Goal: Transaction & Acquisition: Purchase product/service

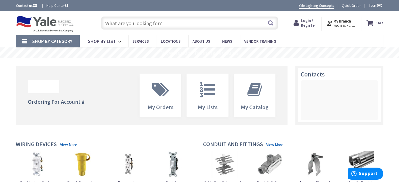
click at [156, 26] on input "text" at bounding box center [189, 23] width 177 height 13
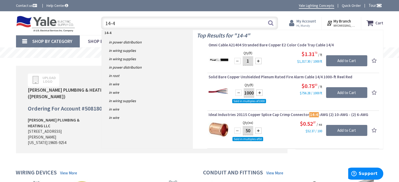
type input "14-4"
click at [296, 25] on icon at bounding box center [292, 22] width 7 height 9
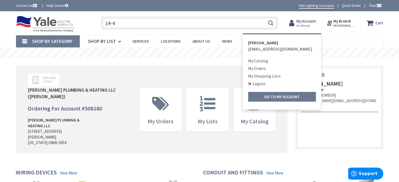
click at [258, 68] on link "My Orders" at bounding box center [257, 68] width 18 height 6
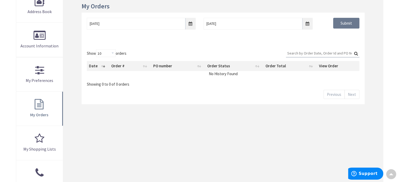
scroll to position [79, 0]
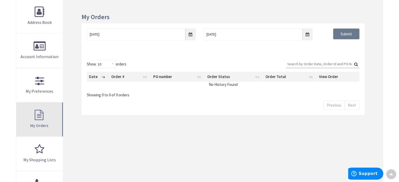
click at [37, 119] on link "My Orders" at bounding box center [39, 119] width 47 height 34
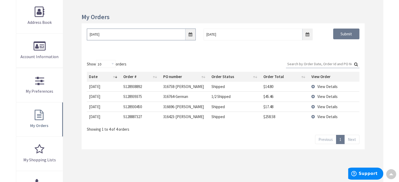
click at [188, 33] on input "9/30/2025" at bounding box center [141, 35] width 109 height 12
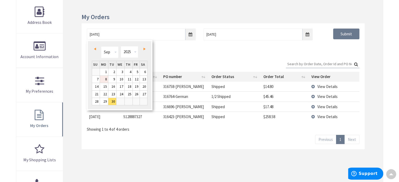
click at [107, 79] on link "8" at bounding box center [104, 79] width 8 height 7
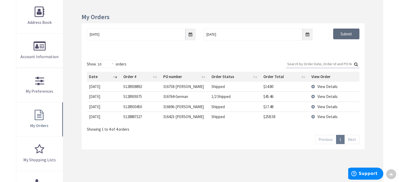
click at [348, 36] on input "Submit" at bounding box center [346, 34] width 26 height 11
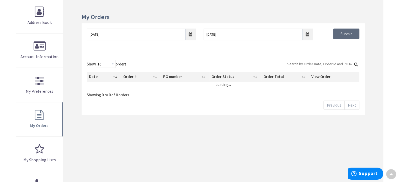
click at [335, 29] on input "Submit" at bounding box center [346, 34] width 26 height 11
click at [342, 33] on input "Submit" at bounding box center [346, 34] width 26 height 11
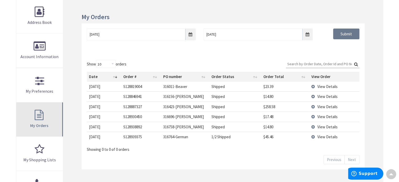
click at [47, 126] on span "My Orders" at bounding box center [39, 125] width 18 height 5
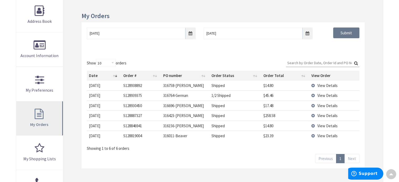
scroll to position [52, 0]
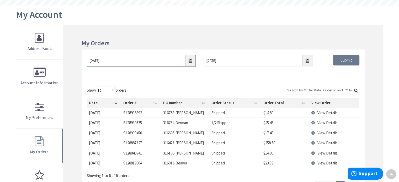
click at [191, 63] on input "09/08/2025" at bounding box center [141, 61] width 109 height 12
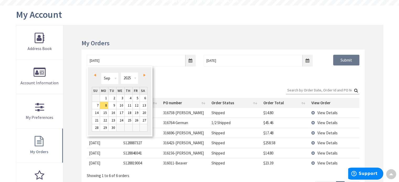
click at [92, 74] on link "Prev" at bounding box center [95, 75] width 7 height 7
click at [137, 100] on link "1" at bounding box center [136, 98] width 7 height 7
type input "08/01/2025"
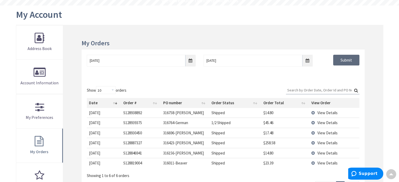
click at [344, 55] on input "Submit" at bounding box center [346, 60] width 26 height 11
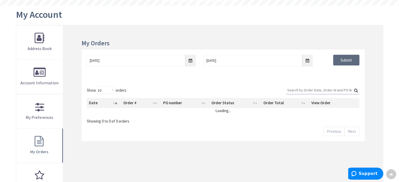
click at [342, 59] on input "Submit" at bounding box center [346, 60] width 26 height 11
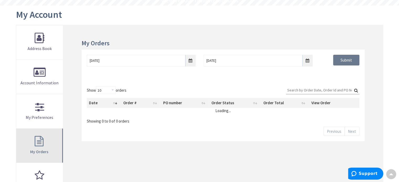
click at [30, 153] on span "My Orders" at bounding box center [39, 151] width 18 height 5
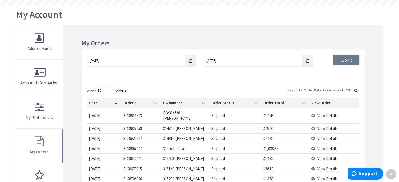
click at [321, 146] on span "View Details" at bounding box center [327, 148] width 20 height 5
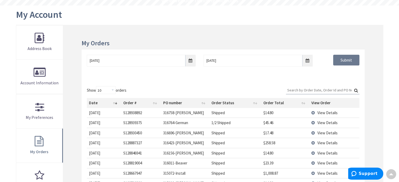
click at [320, 173] on span "View Details" at bounding box center [327, 173] width 20 height 5
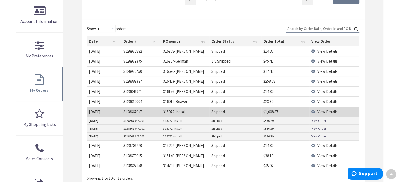
scroll to position [131, 0]
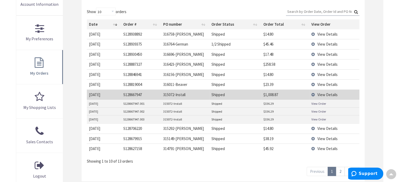
click at [319, 103] on link "View Order" at bounding box center [318, 103] width 15 height 4
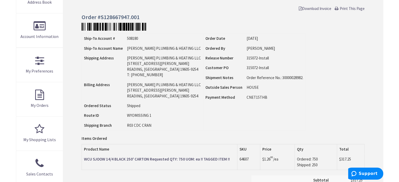
scroll to position [105, 0]
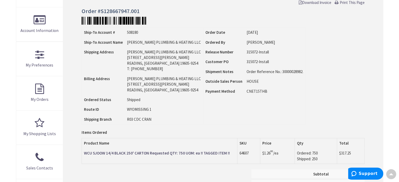
click at [188, 153] on strong "WCU SJOOW 14/4 BLACK 250' CARTON Requested QTY: 750 UOM: ea !! TAGGED ITEM !!" at bounding box center [157, 153] width 146 height 5
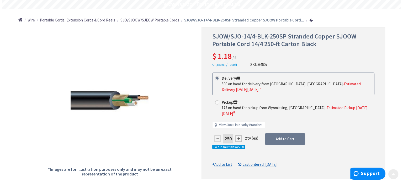
scroll to position [52, 0]
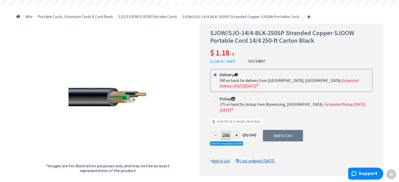
click at [236, 132] on div at bounding box center [236, 135] width 6 height 6
click at [236, 124] on div at bounding box center [290, 99] width 183 height 151
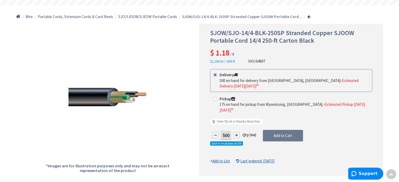
click at [235, 132] on div at bounding box center [236, 135] width 6 height 6
type input "750"
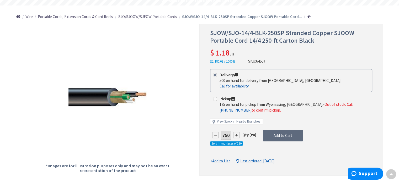
click at [275, 133] on span "Add to Cart" at bounding box center [282, 135] width 19 height 5
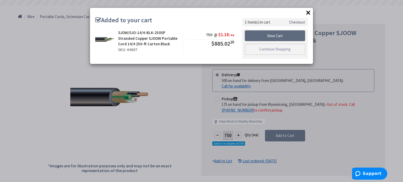
click at [279, 32] on link "View Cart" at bounding box center [275, 35] width 60 height 11
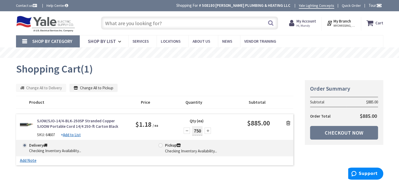
scroll to position [52, 0]
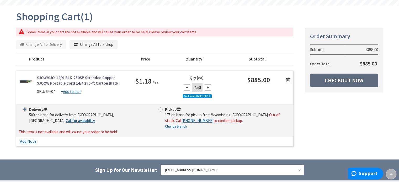
click at [342, 80] on link "Checkout Now" at bounding box center [344, 81] width 68 height 14
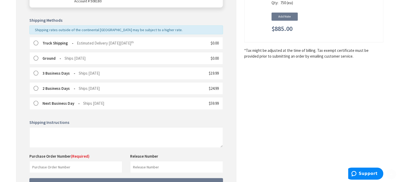
scroll to position [120, 0]
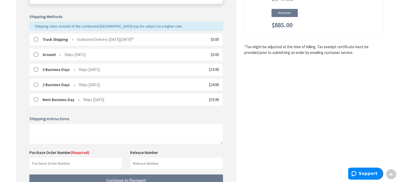
click at [34, 38] on label at bounding box center [38, 39] width 8 height 5
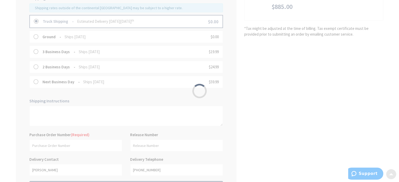
scroll to position [172, 0]
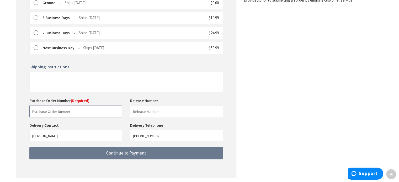
click at [59, 111] on input "text" at bounding box center [75, 112] width 93 height 12
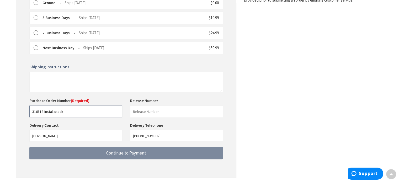
type input "316812-Install stock"
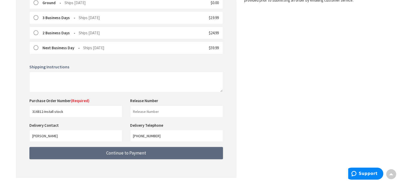
click at [113, 156] on button "Continue to Payment" at bounding box center [125, 153] width 193 height 12
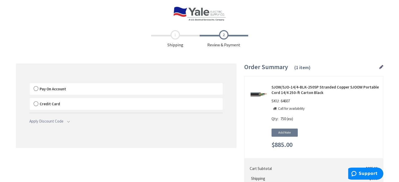
click at [38, 88] on label "Pay On Account" at bounding box center [126, 89] width 193 height 12
click at [30, 84] on input "Pay On Account" at bounding box center [30, 84] width 0 height 0
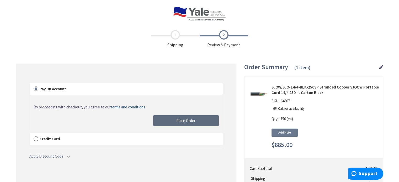
drag, startPoint x: 182, startPoint y: 121, endPoint x: 250, endPoint y: 138, distance: 70.6
click at [182, 121] on span "Place Order" at bounding box center [185, 120] width 19 height 5
